Goal: Transaction & Acquisition: Purchase product/service

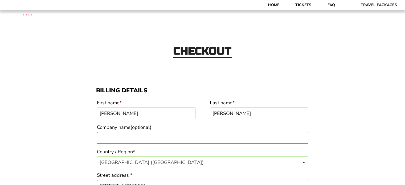
select select "AR"
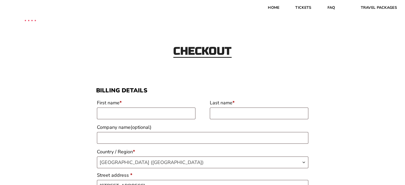
select select "AR"
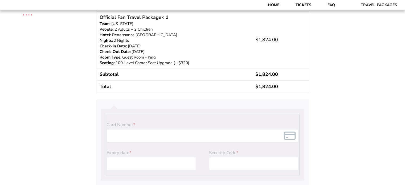
scroll to position [397, 0]
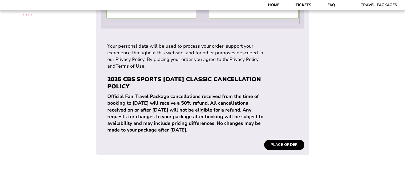
scroll to position [461, 0]
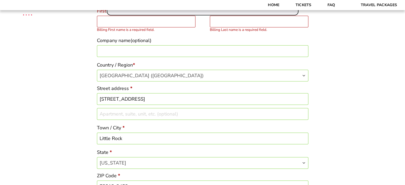
scroll to position [94, 0]
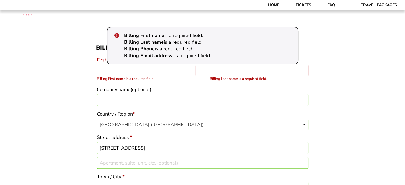
click at [157, 71] on input "First name *" at bounding box center [146, 71] width 98 height 12
type input "[PERSON_NAME]"
type input "15016800321"
type input "[EMAIL_ADDRESS][DOMAIN_NAME]"
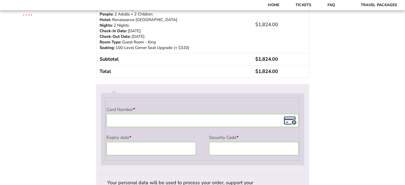
scroll to position [482, 0]
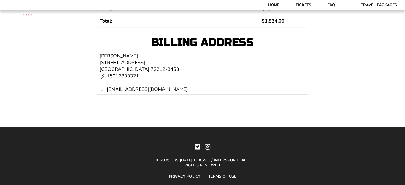
scroll to position [239, 0]
